Goal: Information Seeking & Learning: Learn about a topic

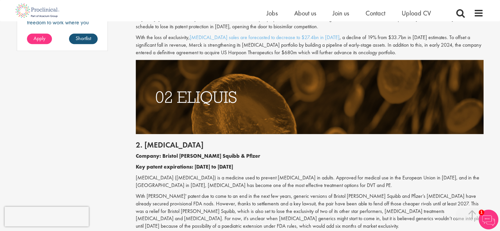
scroll to position [625, 0]
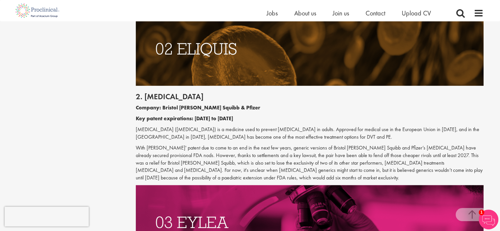
click at [166, 128] on p "[MEDICAL_DATA] ([MEDICAL_DATA]) is a medicine used to prevent [MEDICAL_DATA] in…" at bounding box center [310, 133] width 348 height 15
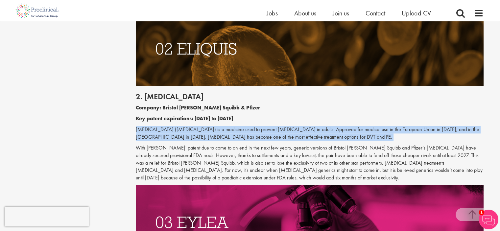
click at [166, 128] on p "[MEDICAL_DATA] ([MEDICAL_DATA]) is a medicine used to prevent [MEDICAL_DATA] in…" at bounding box center [310, 133] width 348 height 15
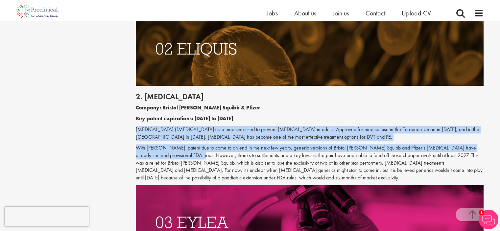
drag, startPoint x: 137, startPoint y: 131, endPoint x: 171, endPoint y: 154, distance: 41.1
click at [171, 154] on div "2. [MEDICAL_DATA] Company: Bristol [PERSON_NAME] Squibb & Pfizer Key patent exp…" at bounding box center [310, 135] width 358 height 99
click at [171, 154] on p "With [PERSON_NAME]' patent due to come to an end in the next few years, generic…" at bounding box center [310, 163] width 348 height 38
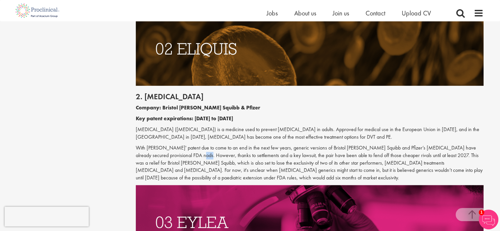
click at [171, 154] on p "With [PERSON_NAME]' patent due to come to an end in the next few years, generic…" at bounding box center [310, 163] width 348 height 38
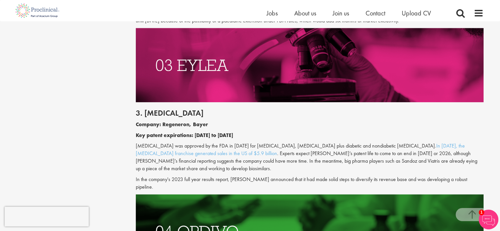
scroll to position [790, 0]
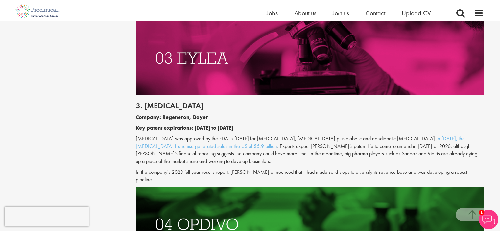
click at [202, 141] on p "[MEDICAL_DATA] was approved by the FDA in [DATE] for [MEDICAL_DATA], [MEDICAL_D…" at bounding box center [310, 150] width 348 height 30
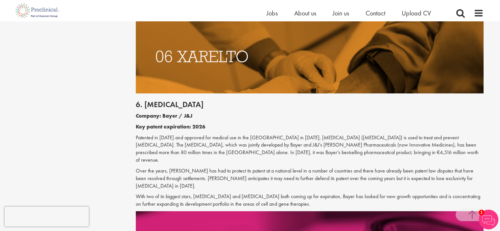
scroll to position [1316, 0]
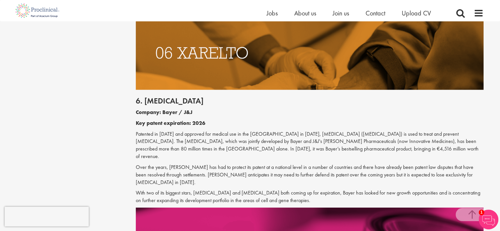
click at [210, 131] on p "Patented in [DATE] and approved for medical use in the [GEOGRAPHIC_DATA] in [DA…" at bounding box center [310, 146] width 348 height 30
click at [263, 131] on p "Patented in [DATE] and approved for medical use in the [GEOGRAPHIC_DATA] in [DA…" at bounding box center [310, 146] width 348 height 30
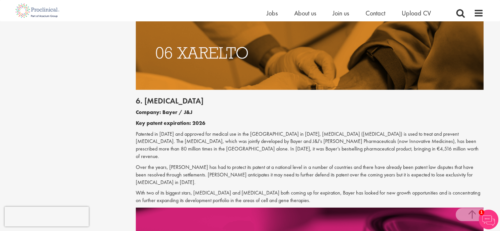
click at [263, 131] on p "Patented in [DATE] and approved for medical use in the [GEOGRAPHIC_DATA] in [DA…" at bounding box center [310, 146] width 348 height 30
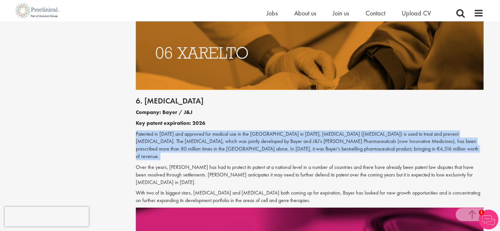
click at [263, 131] on p "Patented in [DATE] and approved for medical use in the [GEOGRAPHIC_DATA] in [DA…" at bounding box center [310, 146] width 348 height 30
click at [161, 131] on p "Patented in [DATE] and approved for medical use in the [GEOGRAPHIC_DATA] in [DA…" at bounding box center [310, 146] width 348 height 30
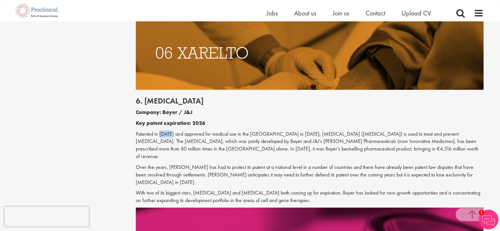
click at [161, 131] on p "Patented in [DATE] and approved for medical use in the [GEOGRAPHIC_DATA] in [DA…" at bounding box center [310, 146] width 348 height 30
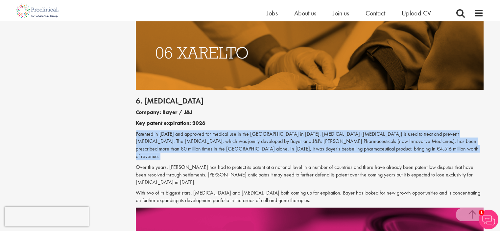
click at [161, 131] on p "Patented in [DATE] and approved for medical use in the [GEOGRAPHIC_DATA] in [DA…" at bounding box center [310, 146] width 348 height 30
click at [228, 135] on p "Patented in [DATE] and approved for medical use in the [GEOGRAPHIC_DATA] in [DA…" at bounding box center [310, 146] width 348 height 30
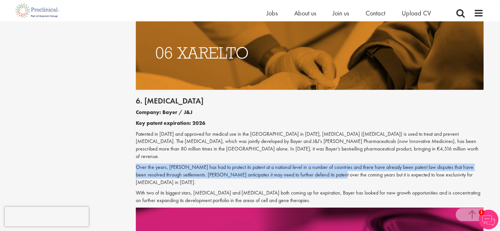
drag, startPoint x: 136, startPoint y: 146, endPoint x: 324, endPoint y: 153, distance: 188.0
click at [324, 164] on p "Over the years, [PERSON_NAME] has had to protect its patent at a national level…" at bounding box center [310, 175] width 348 height 23
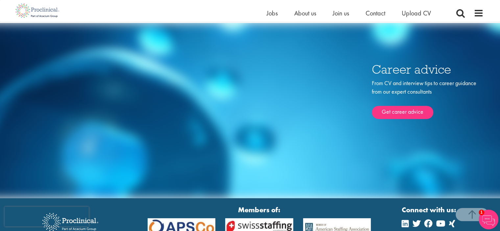
scroll to position [2734, 0]
